Goal: Information Seeking & Learning: Check status

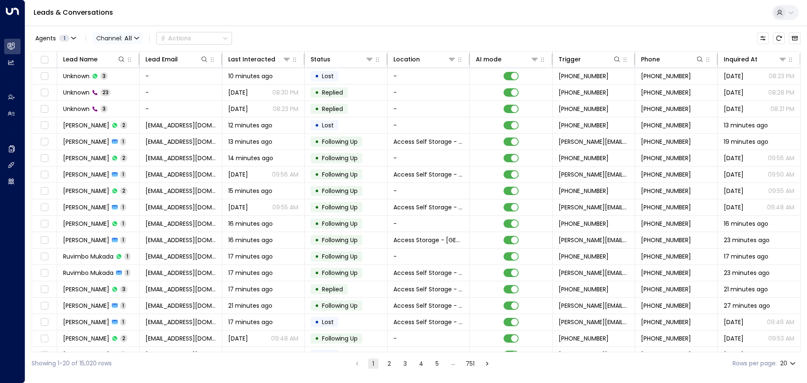
click at [137, 39] on icon "button" at bounding box center [136, 38] width 4 height 2
click at [113, 89] on span "Voice" at bounding box center [106, 86] width 13 height 5
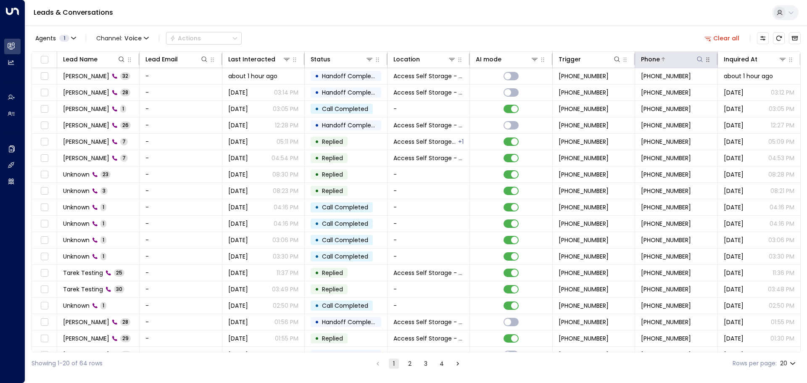
click at [698, 60] on icon at bounding box center [699, 59] width 7 height 7
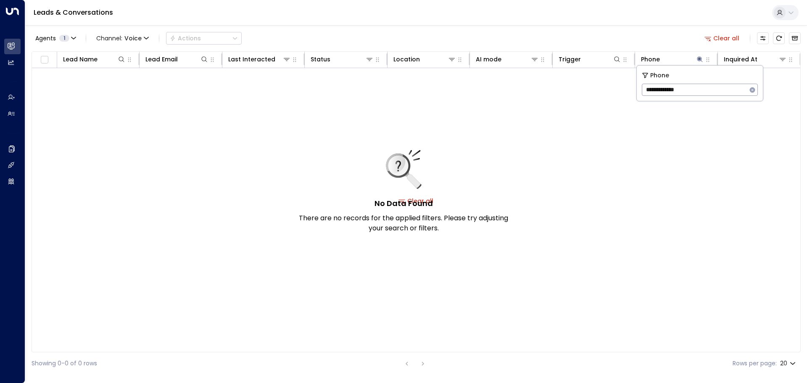
click at [672, 86] on input "**********" at bounding box center [694, 90] width 105 height 16
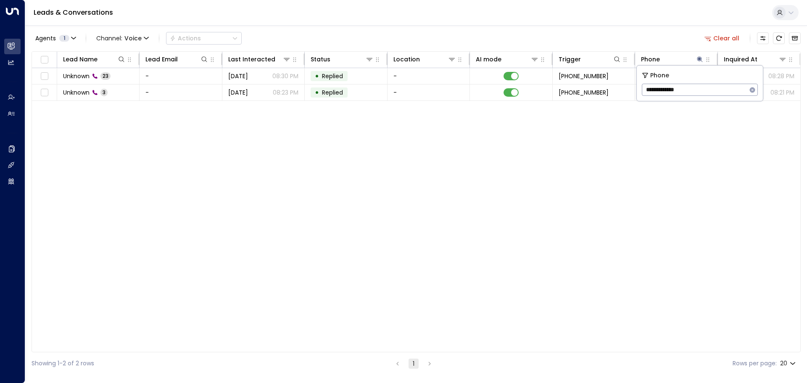
type input "**********"
click at [496, 144] on div "Lead Name Lead Email Last Interacted Status Location AI mode Trigger Phone Inqu…" at bounding box center [416, 201] width 769 height 301
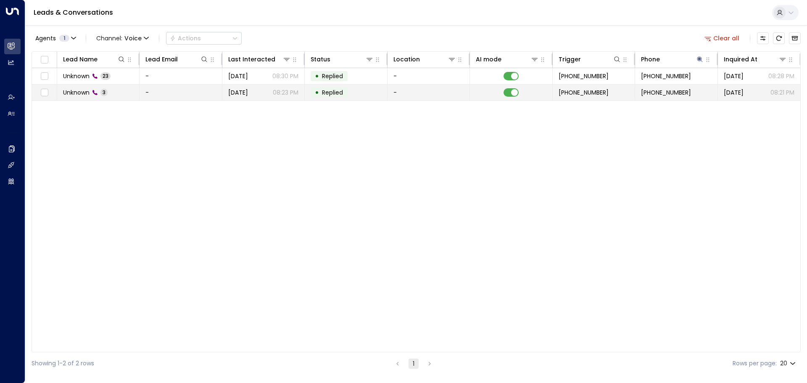
click at [158, 91] on td "-" at bounding box center [181, 92] width 82 height 16
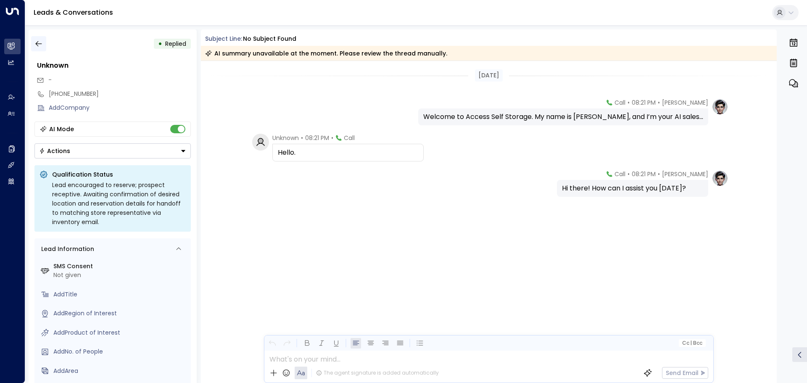
click at [42, 42] on button "button" at bounding box center [38, 43] width 15 height 15
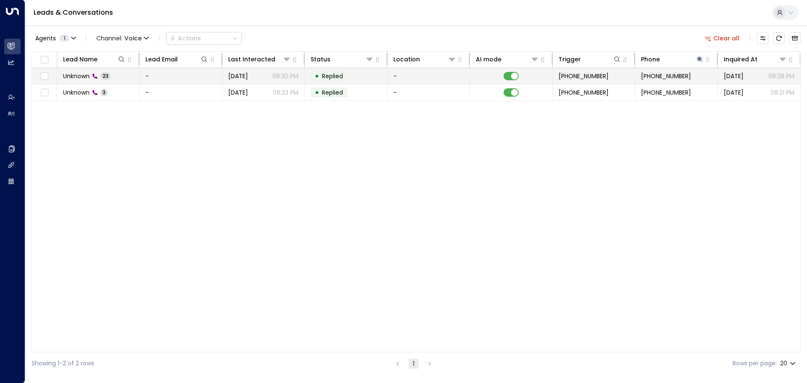
click at [229, 76] on span "[DATE]" at bounding box center [238, 76] width 20 height 8
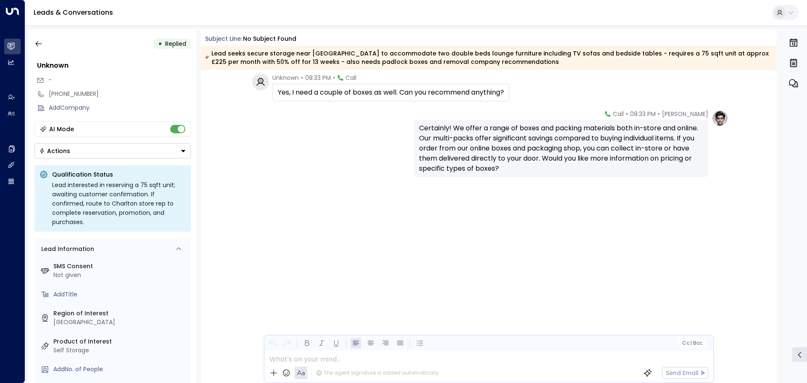
scroll to position [1378, 0]
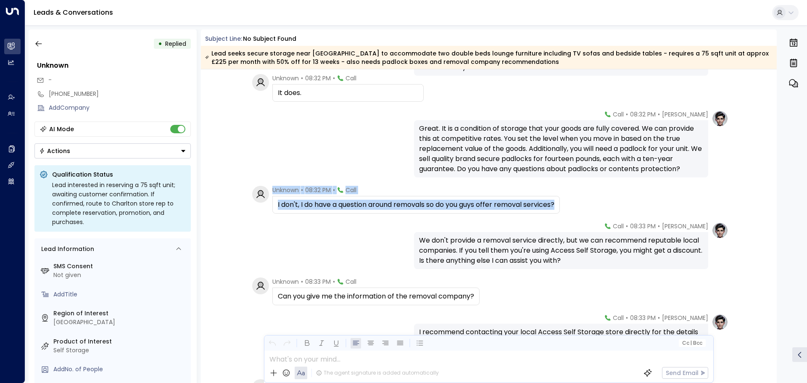
drag, startPoint x: 776, startPoint y: 306, endPoint x: 771, endPoint y: 194, distance: 112.3
click at [771, 194] on div "• Replied Unknown - [PHONE_NUMBER] Add Company AI Mode Actions Qualification St…" at bounding box center [418, 205] width 779 height 353
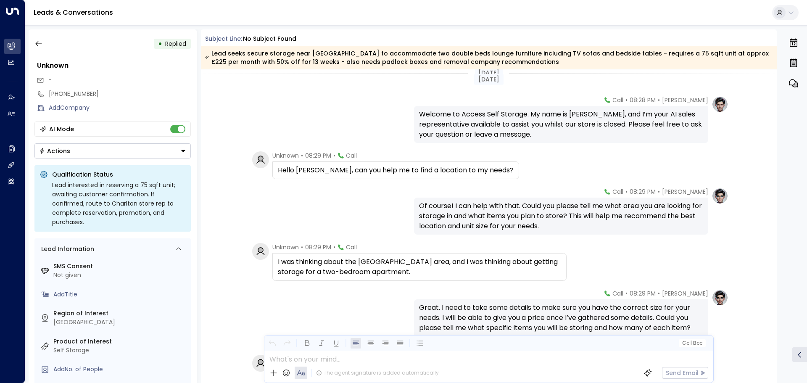
scroll to position [0, 0]
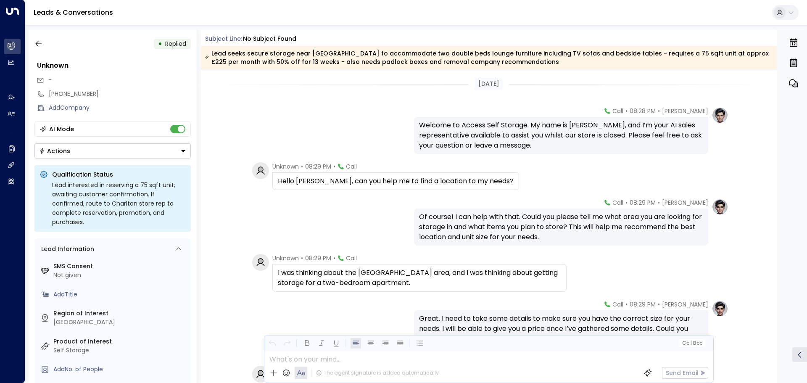
click at [614, 172] on div "Unknown • 08:29 PM • Call Hello [PERSON_NAME], can you help me to find a locati…" at bounding box center [490, 176] width 476 height 28
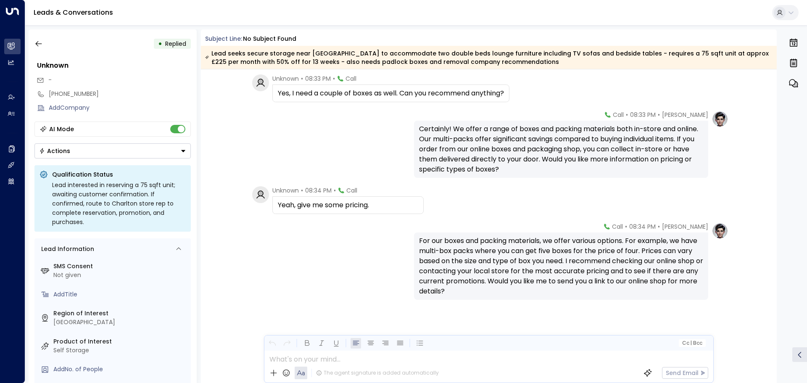
scroll to position [1013, 0]
drag, startPoint x: 540, startPoint y: 156, endPoint x: 675, endPoint y: 145, distance: 134.9
click at [675, 145] on div "Certainly! We offer a range of boxes and packing materials both in-store and on…" at bounding box center [561, 148] width 284 height 50
copy div "have them delivered directly to your door."
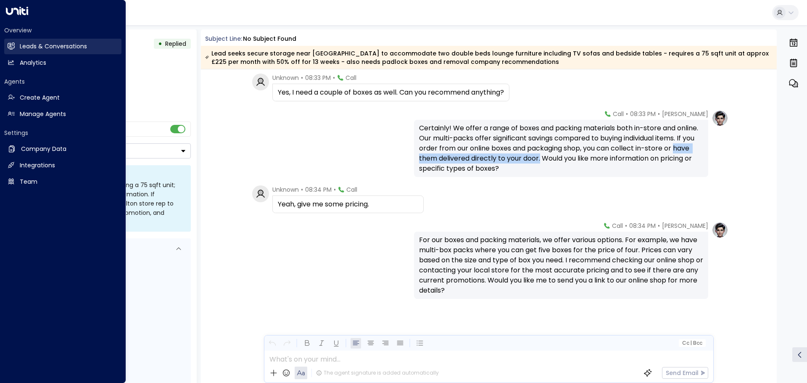
click at [36, 45] on h2 "Leads & Conversations" at bounding box center [53, 46] width 67 height 9
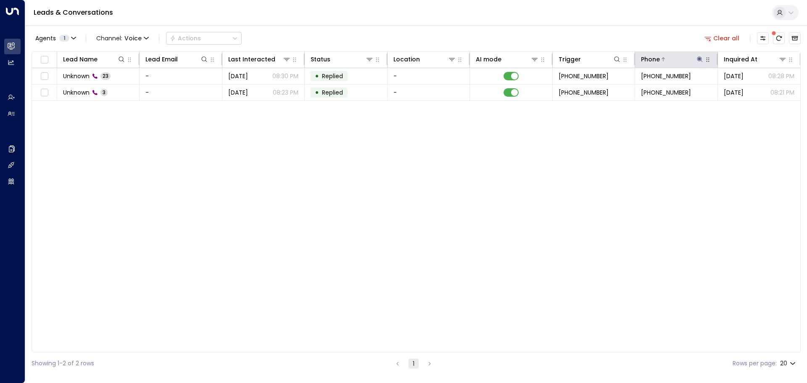
click at [703, 56] on button at bounding box center [700, 59] width 8 height 8
click at [751, 91] on icon "button" at bounding box center [752, 89] width 5 height 5
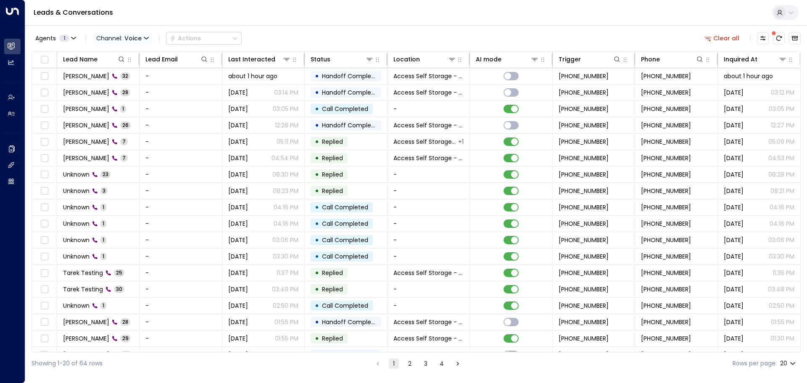
click at [144, 39] on icon "button" at bounding box center [146, 38] width 5 height 5
click at [119, 93] on ul "All SMS Email WhatsApp Voice Web Chat" at bounding box center [115, 68] width 44 height 47
click at [144, 38] on icon "button" at bounding box center [146, 38] width 5 height 5
click at [124, 80] on span "WhatsApp" at bounding box center [112, 77] width 24 height 5
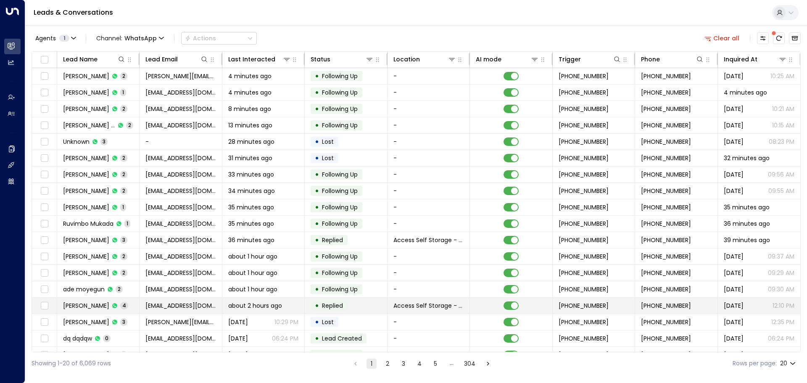
click at [129, 304] on td "[PERSON_NAME] 4" at bounding box center [98, 306] width 82 height 16
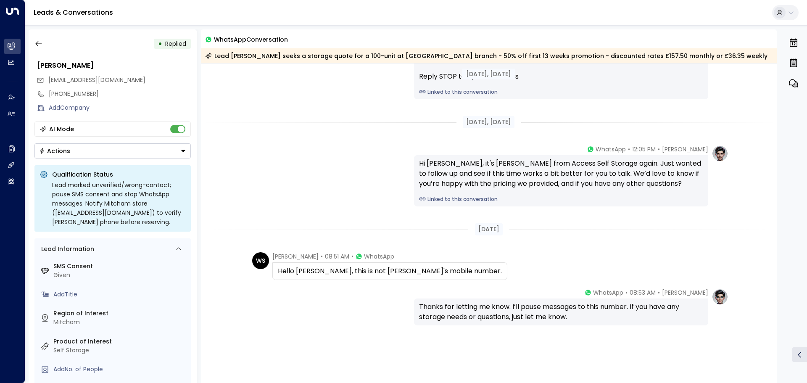
scroll to position [84, 0]
click at [40, 43] on icon "button" at bounding box center [38, 44] width 8 height 8
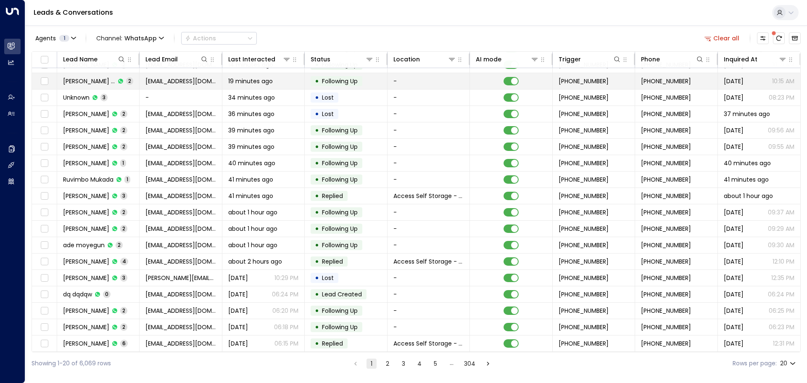
scroll to position [47, 0]
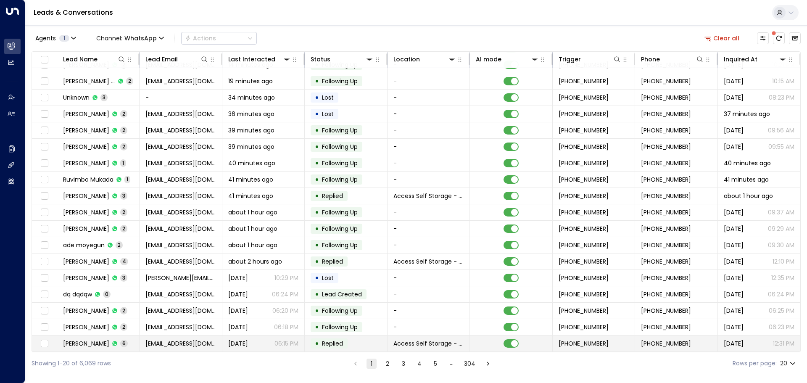
click at [137, 336] on td "[PERSON_NAME] 6" at bounding box center [98, 343] width 82 height 16
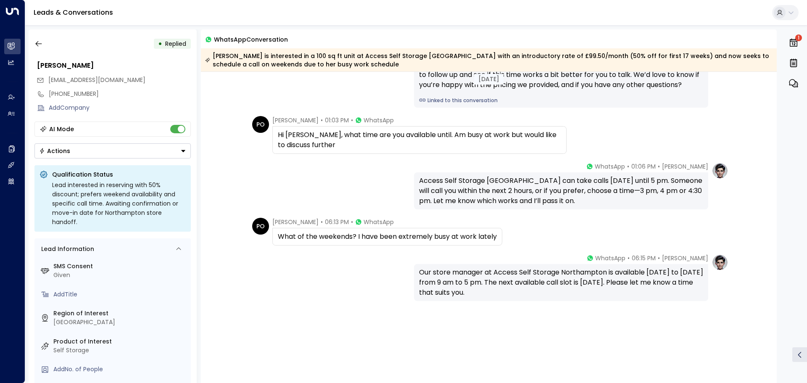
scroll to position [192, 0]
